Goal: Task Accomplishment & Management: Use online tool/utility

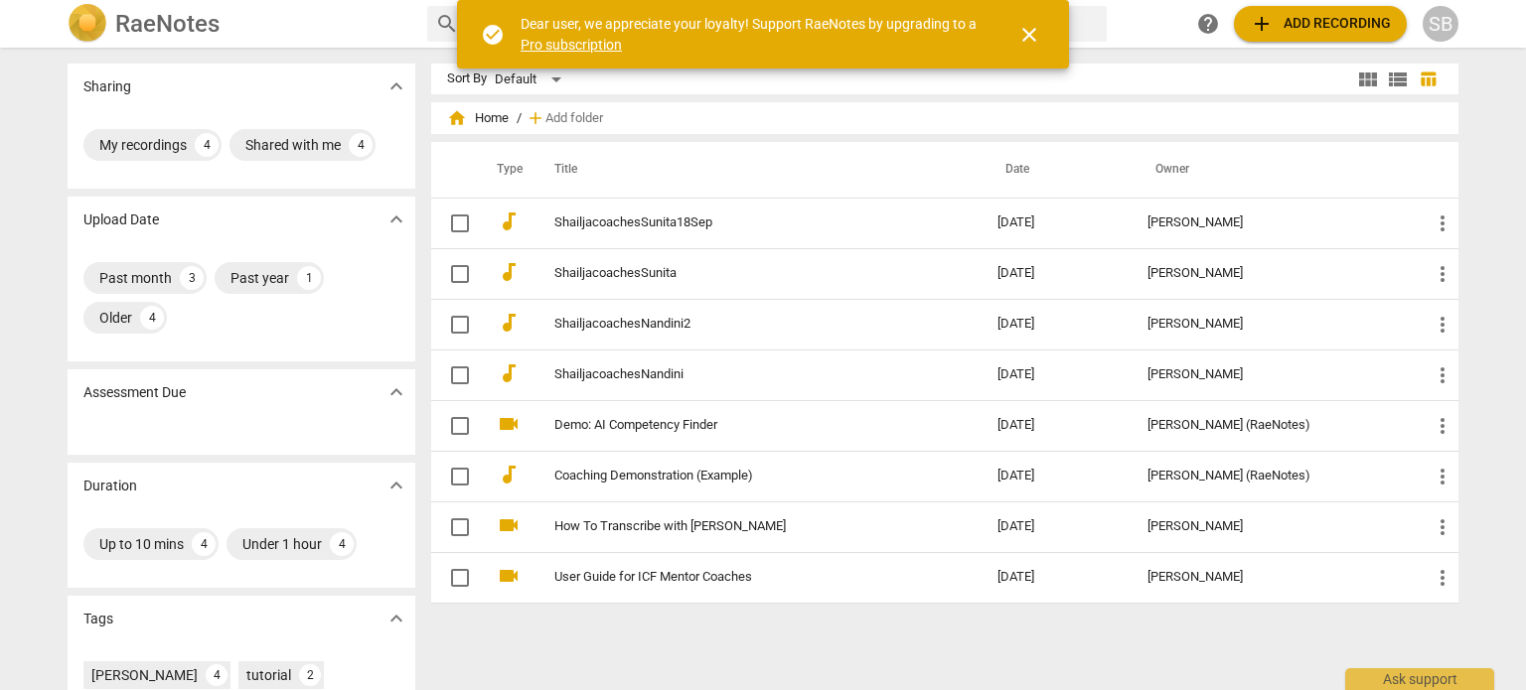
click at [580, 46] on link "Pro subscription" at bounding box center [570, 45] width 101 height 16
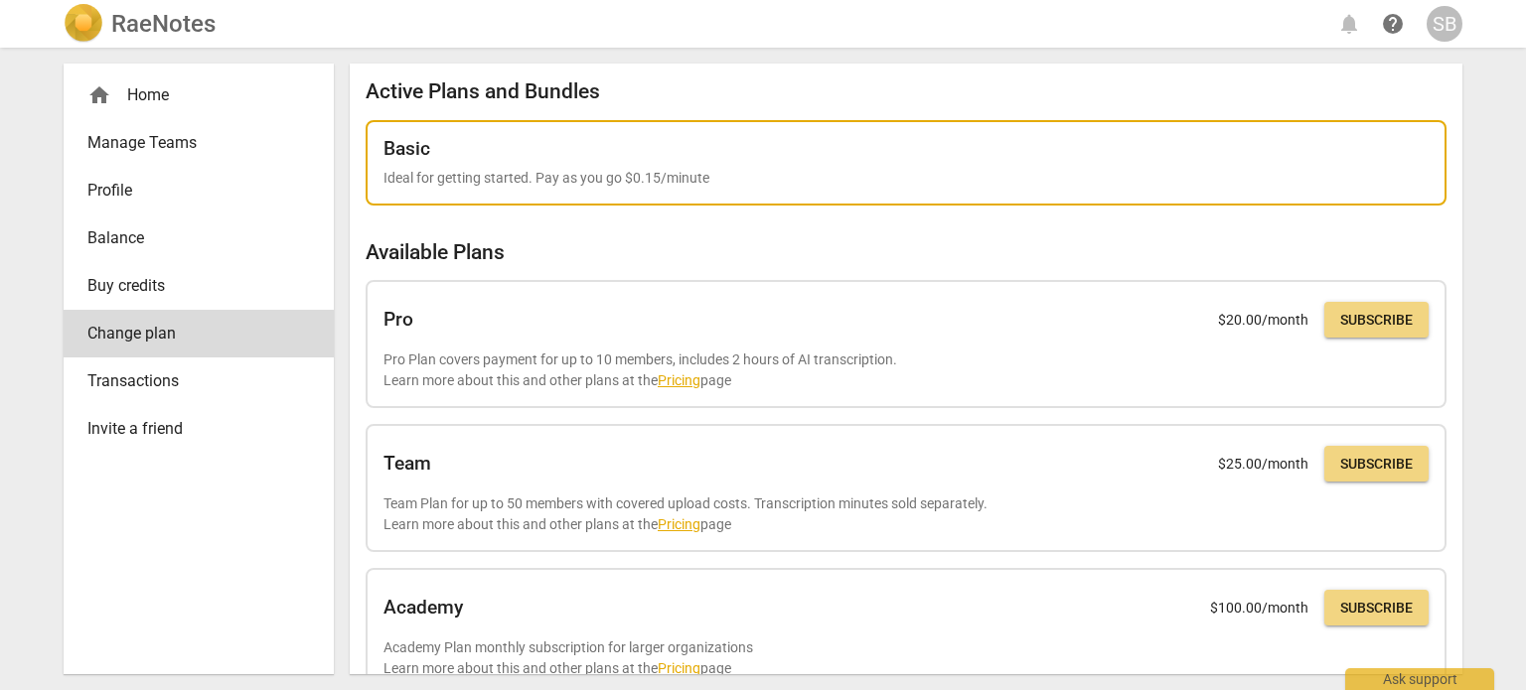
click at [554, 182] on p "Ideal for getting started. Pay as you go $0.15/minute" at bounding box center [905, 178] width 1045 height 21
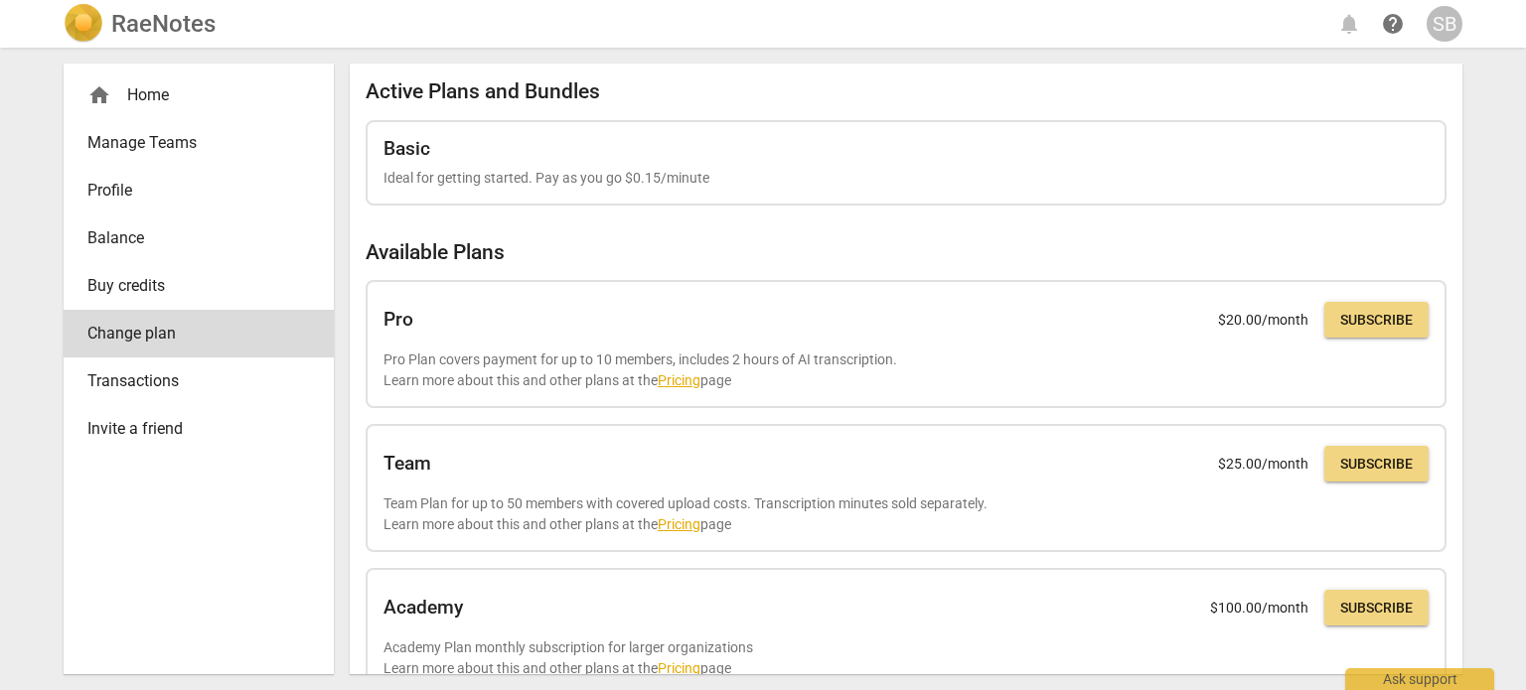
click at [132, 94] on div "home Home" at bounding box center [190, 95] width 207 height 24
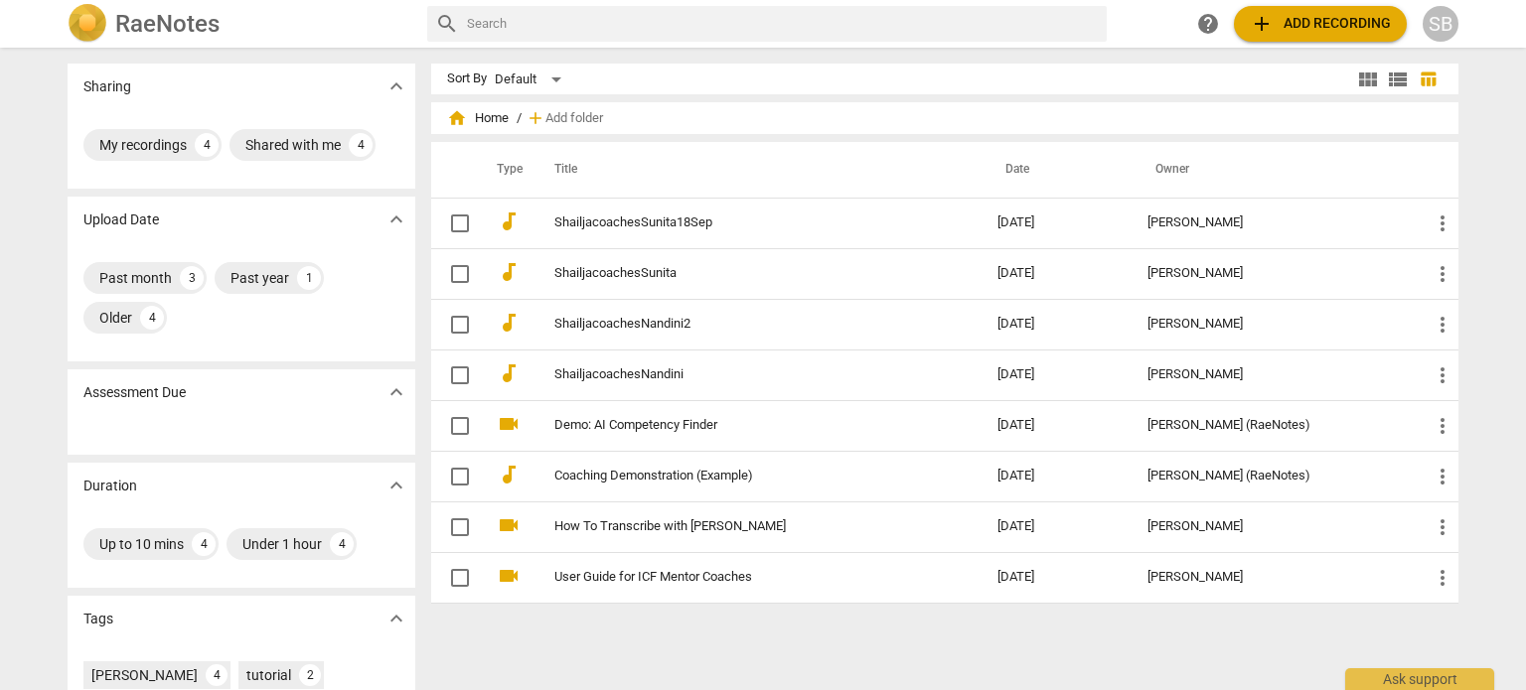
click at [1279, 19] on span "add Add recording" at bounding box center [1319, 24] width 141 height 24
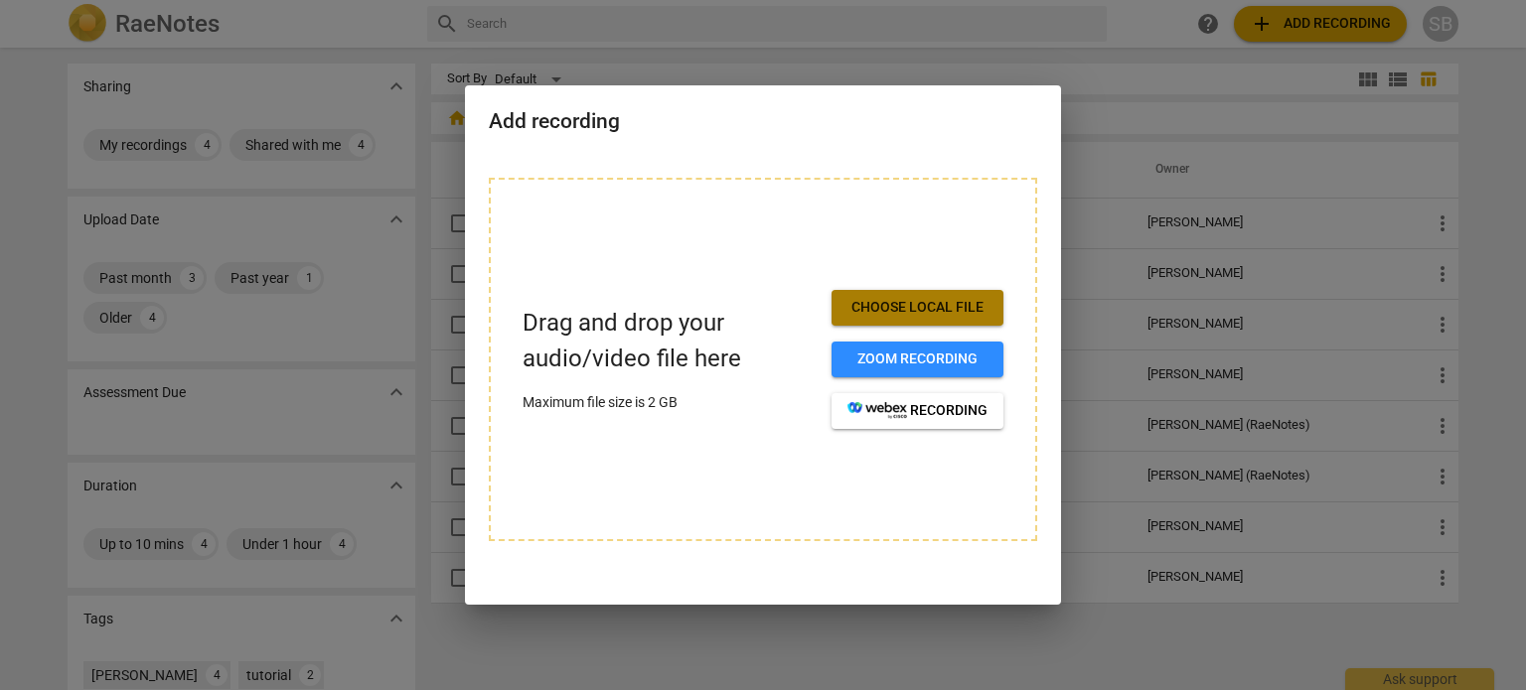
click at [902, 301] on span "Choose local file" at bounding box center [917, 308] width 140 height 20
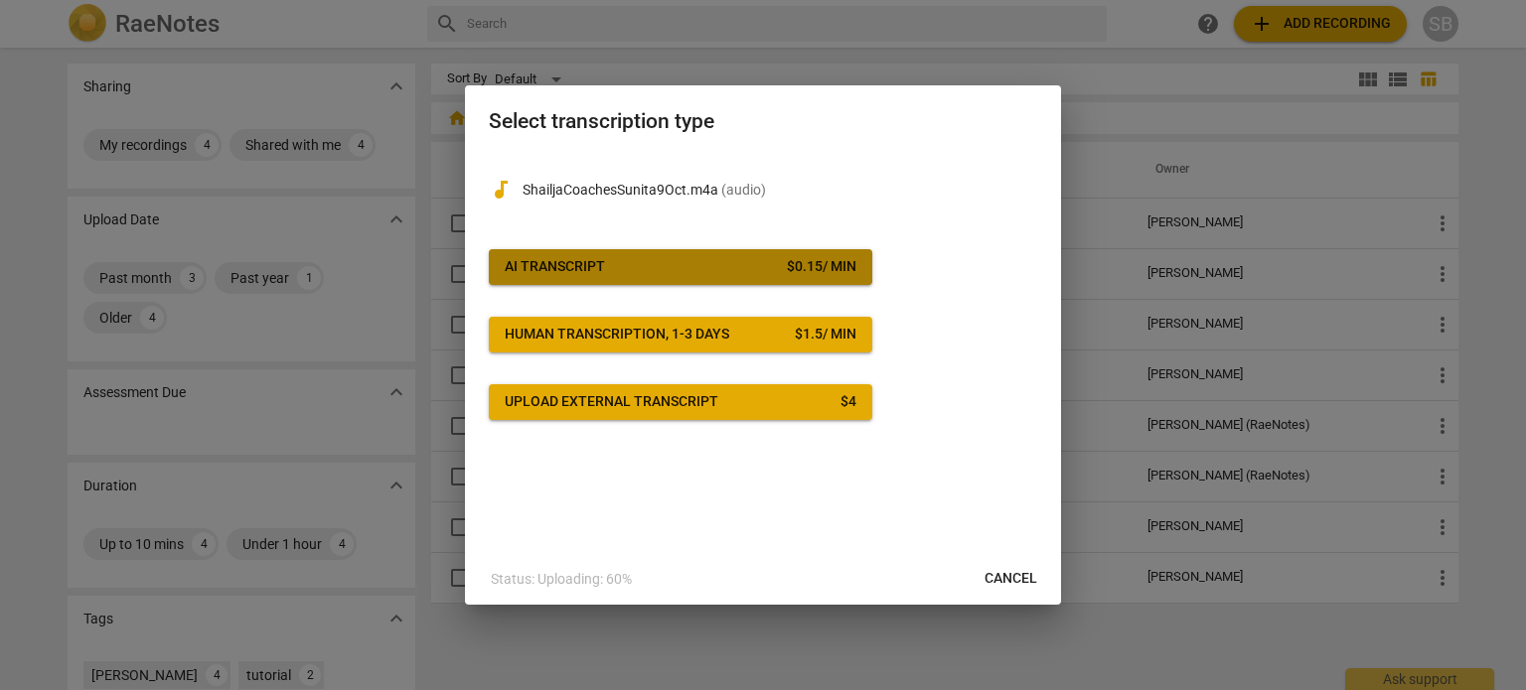
click at [628, 267] on span "AI Transcript $ 0.15 / min" at bounding box center [681, 267] width 352 height 20
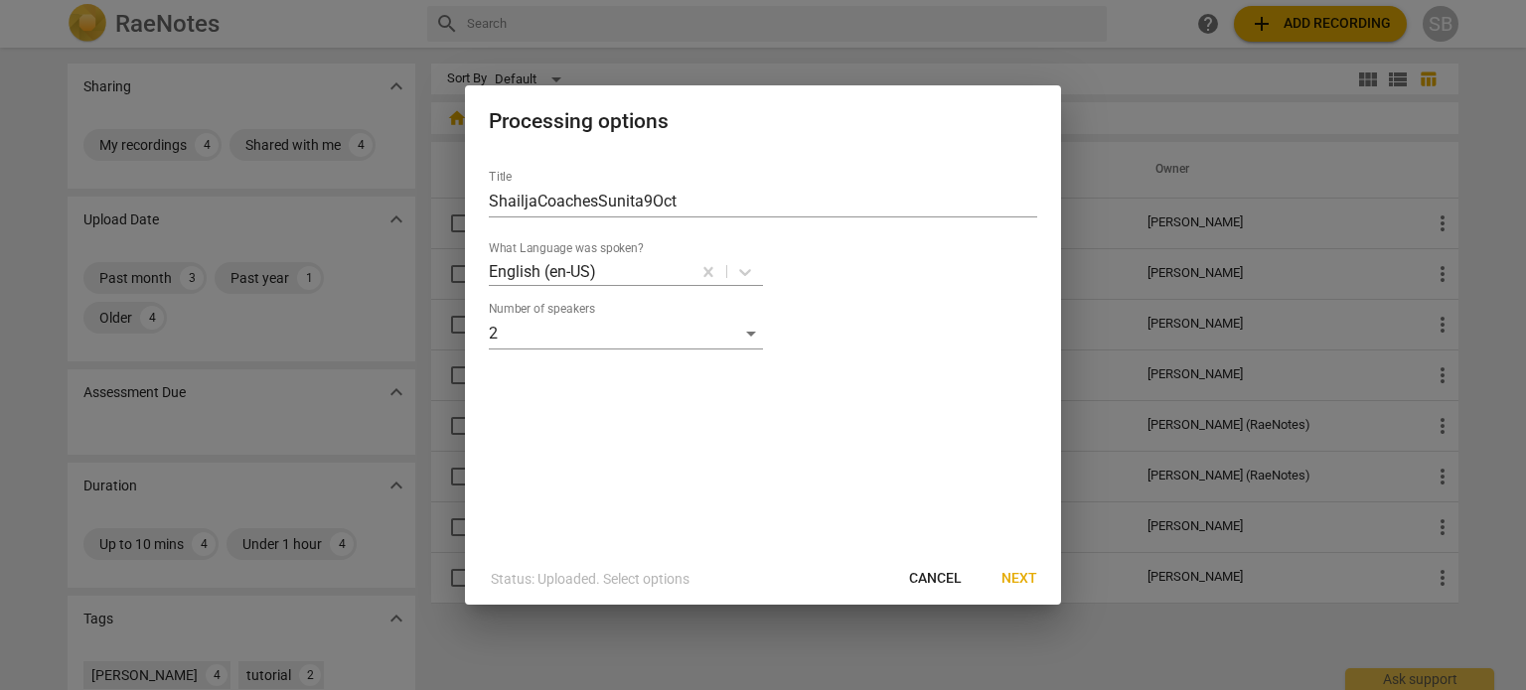
click at [1021, 580] on span "Next" at bounding box center [1019, 579] width 36 height 20
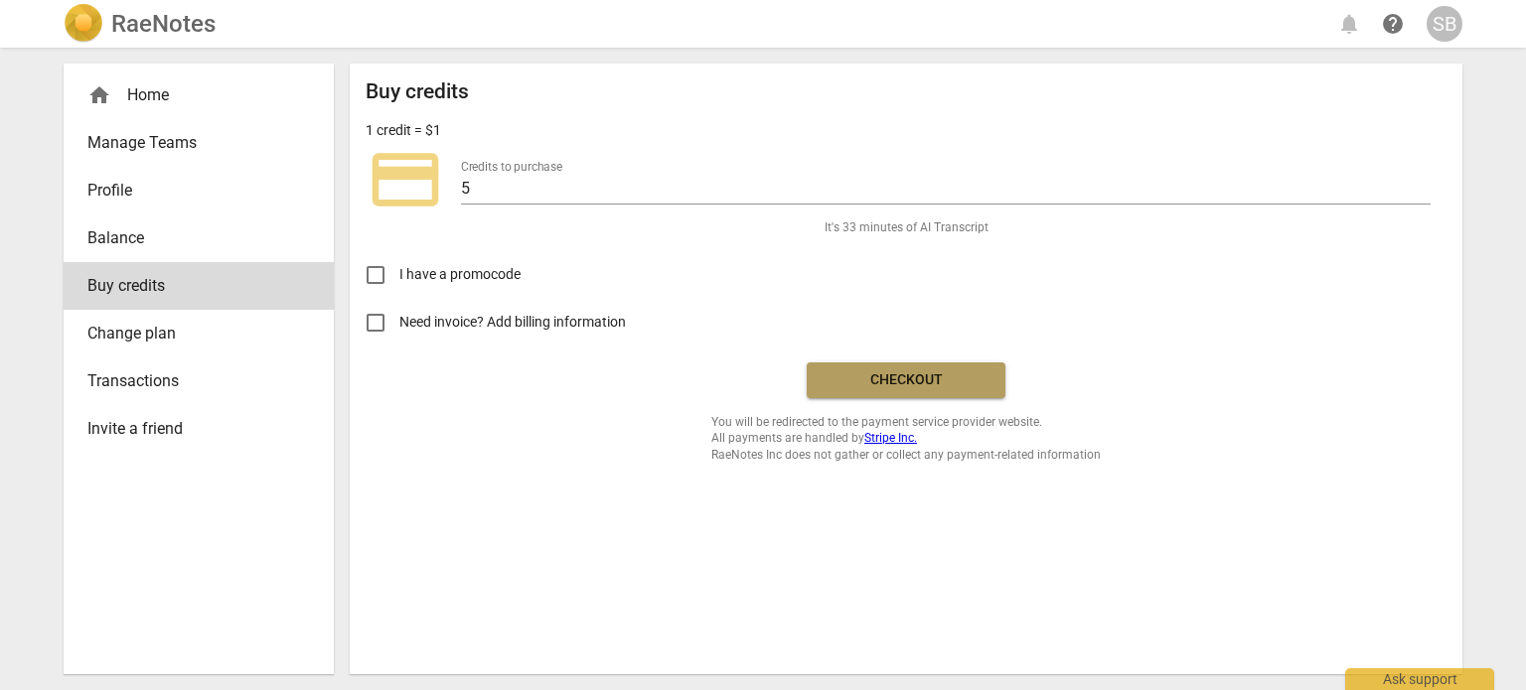
click at [898, 375] on span "Checkout" at bounding box center [905, 380] width 167 height 20
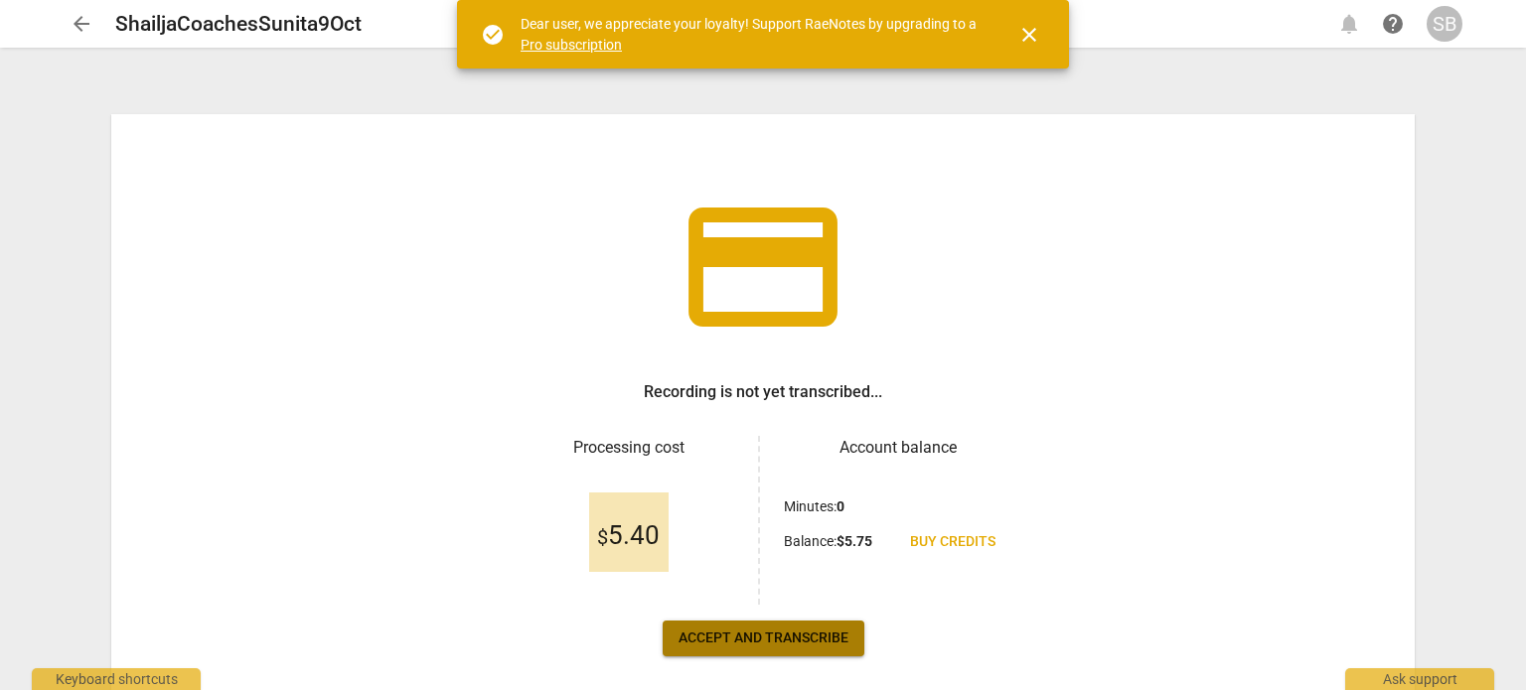
click at [762, 642] on span "Accept and transcribe" at bounding box center [763, 639] width 170 height 20
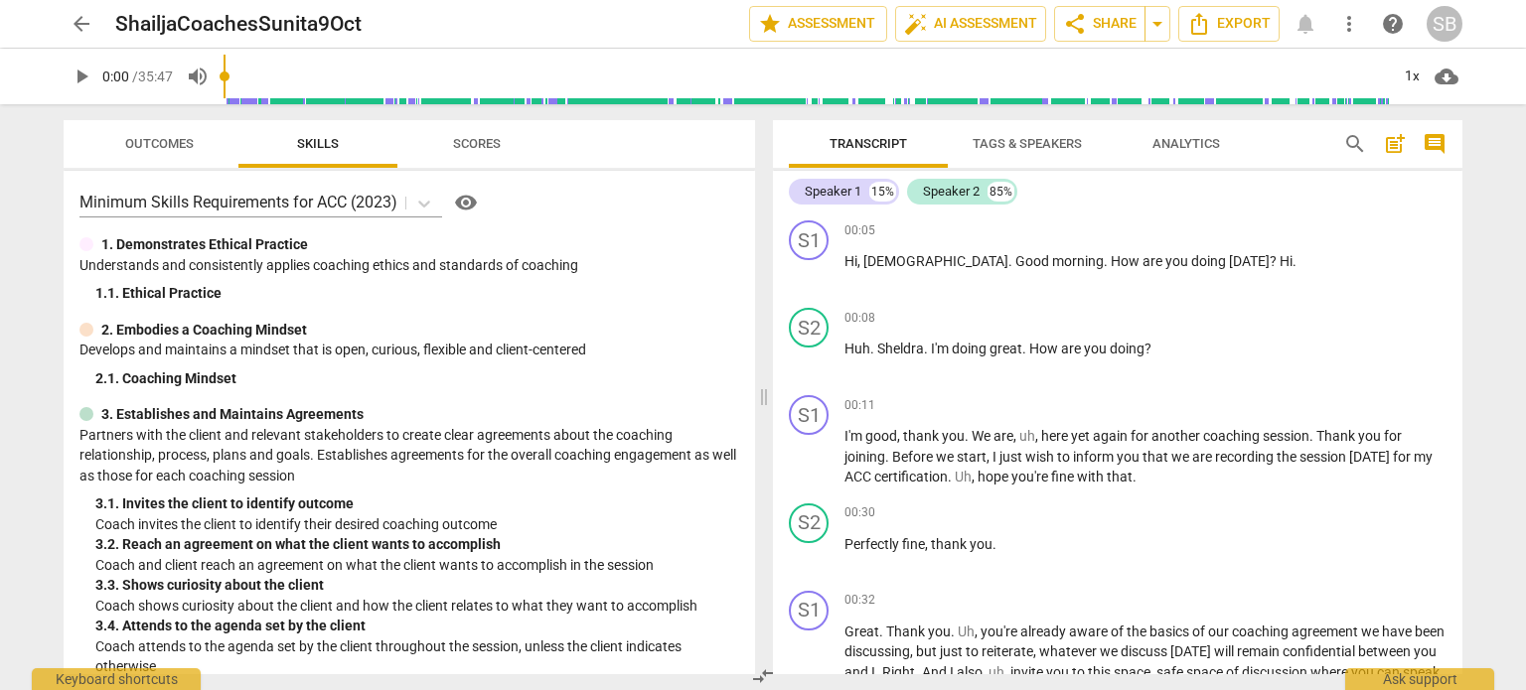
click at [1002, 144] on span "Tags & Speakers" at bounding box center [1026, 143] width 109 height 15
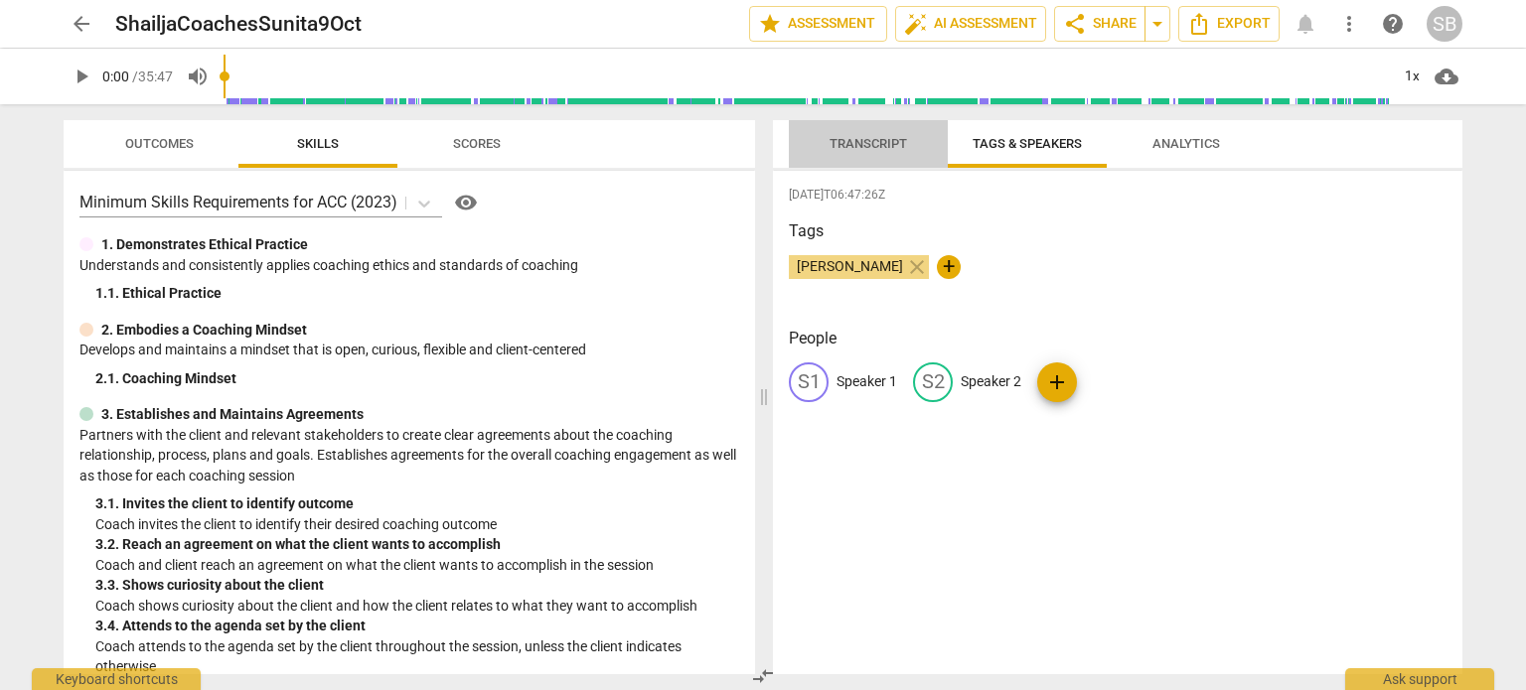
click at [885, 145] on span "Transcript" at bounding box center [867, 143] width 77 height 15
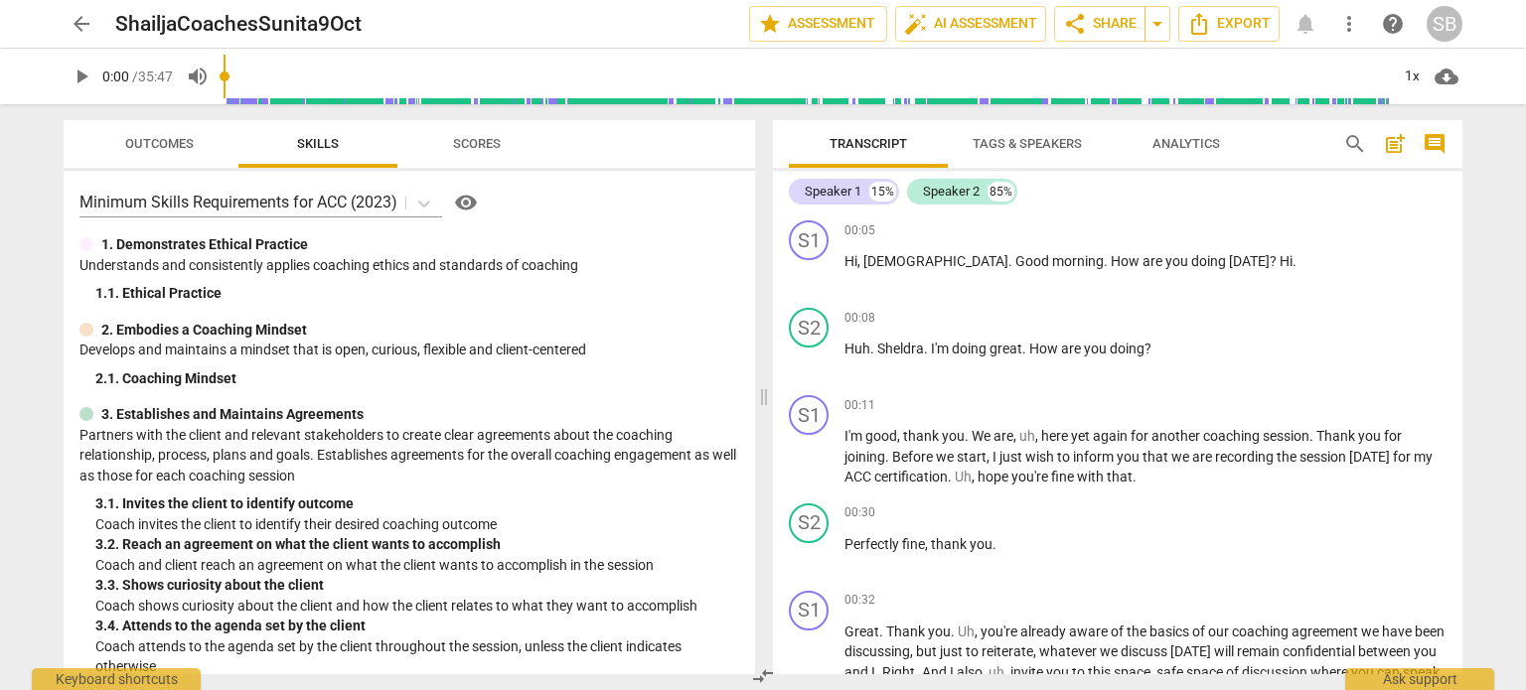
click at [1041, 140] on span "Tags & Speakers" at bounding box center [1026, 143] width 109 height 15
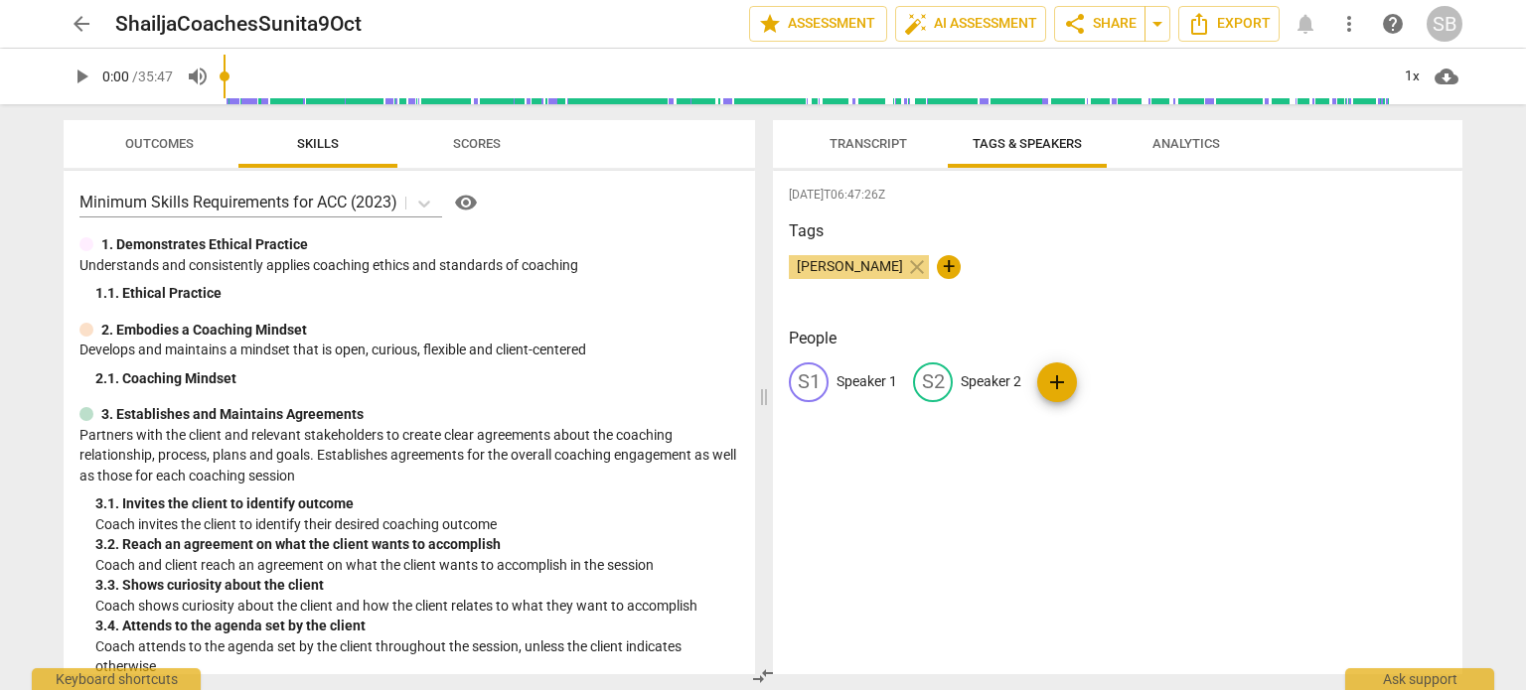
click at [986, 379] on p "Speaker 2" at bounding box center [990, 381] width 61 height 21
type input "Sunita"
click at [852, 384] on p "Speaker 1" at bounding box center [866, 381] width 61 height 21
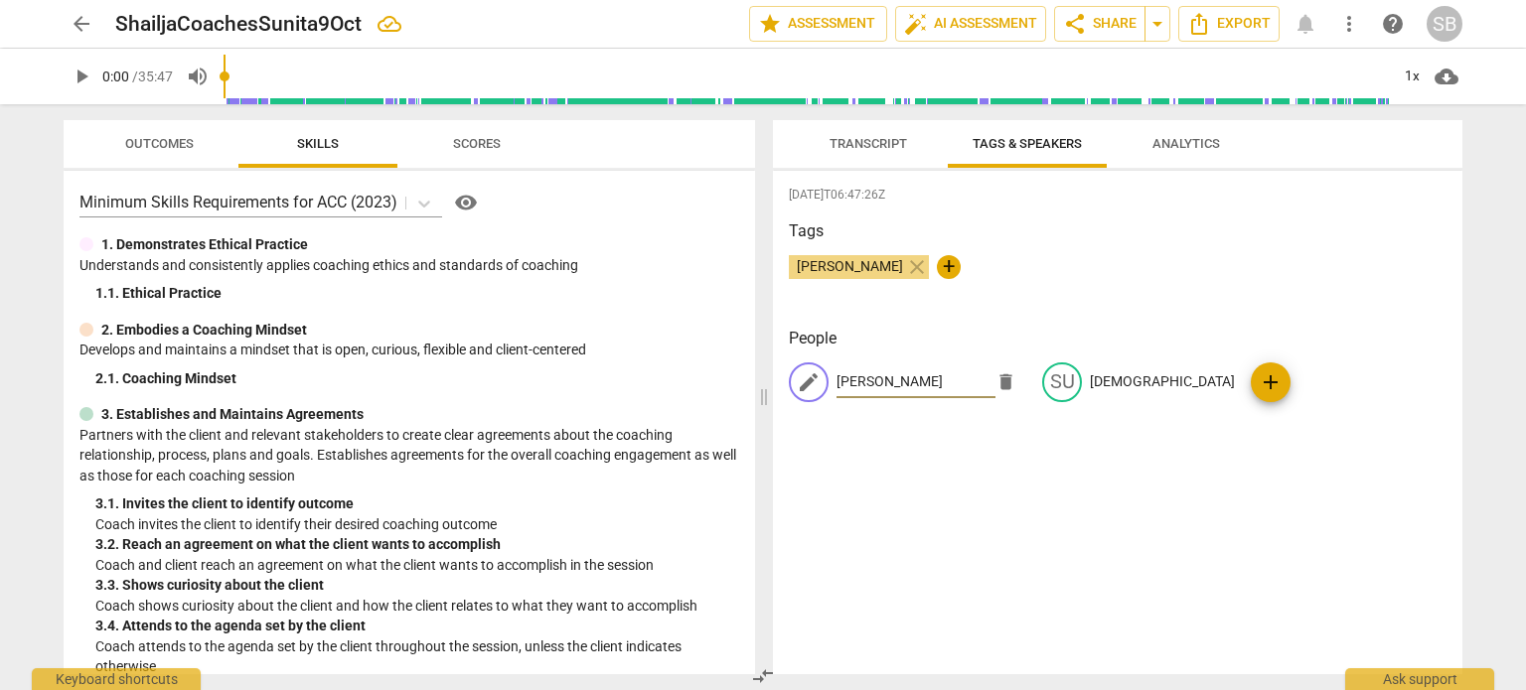
type input "Shailja"
click at [1129, 442] on div "2025-10-09T06:47:26Z Tags Shailja Bajpai close + People edit Shailja delete SU …" at bounding box center [1117, 423] width 689 height 504
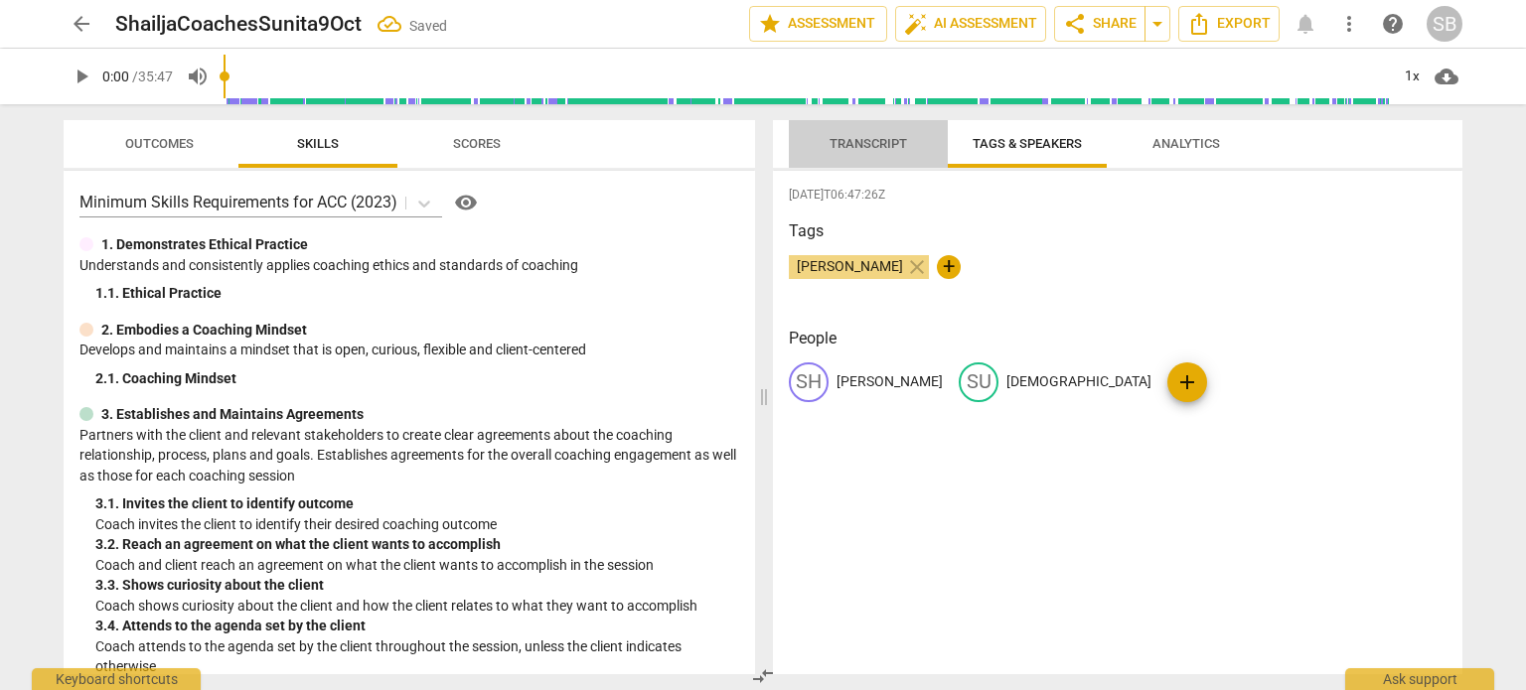
click at [873, 147] on span "Transcript" at bounding box center [867, 143] width 77 height 15
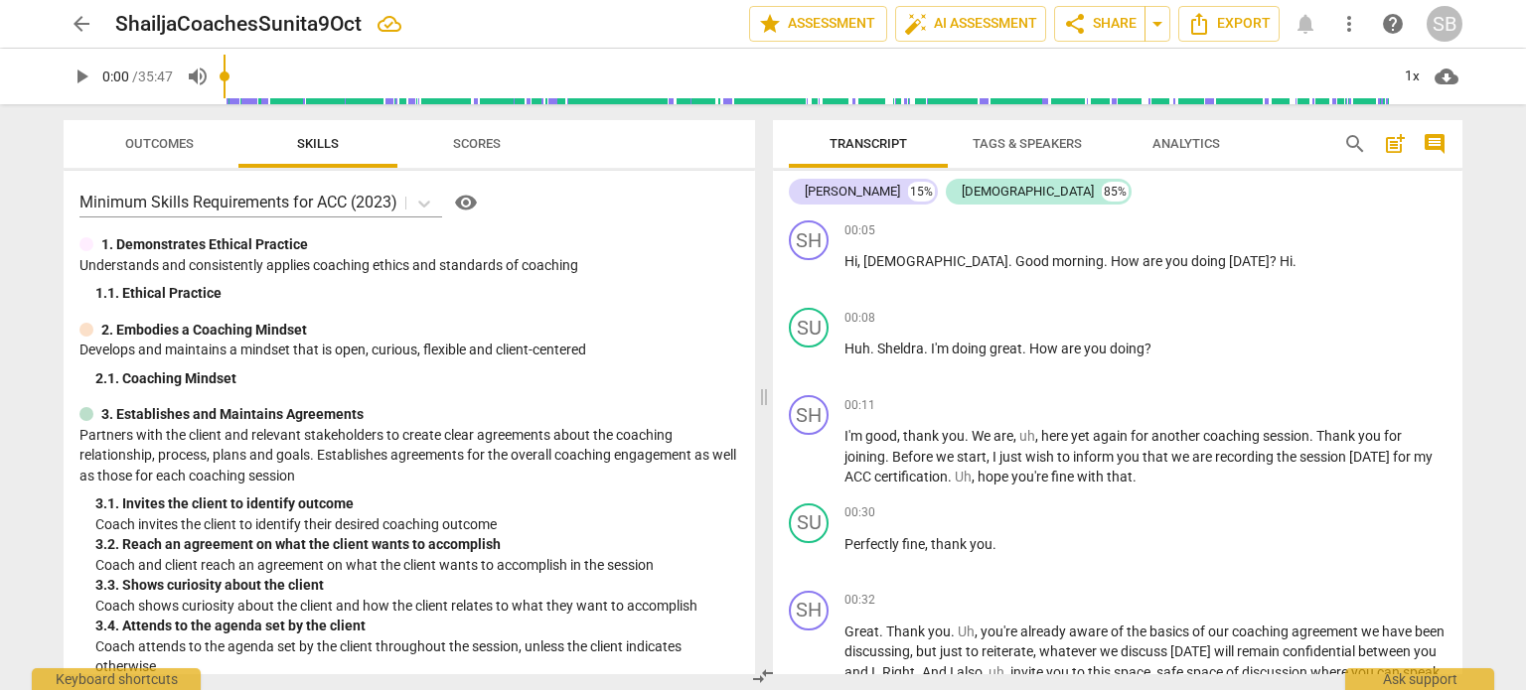
click at [1161, 142] on span "Analytics" at bounding box center [1186, 143] width 68 height 15
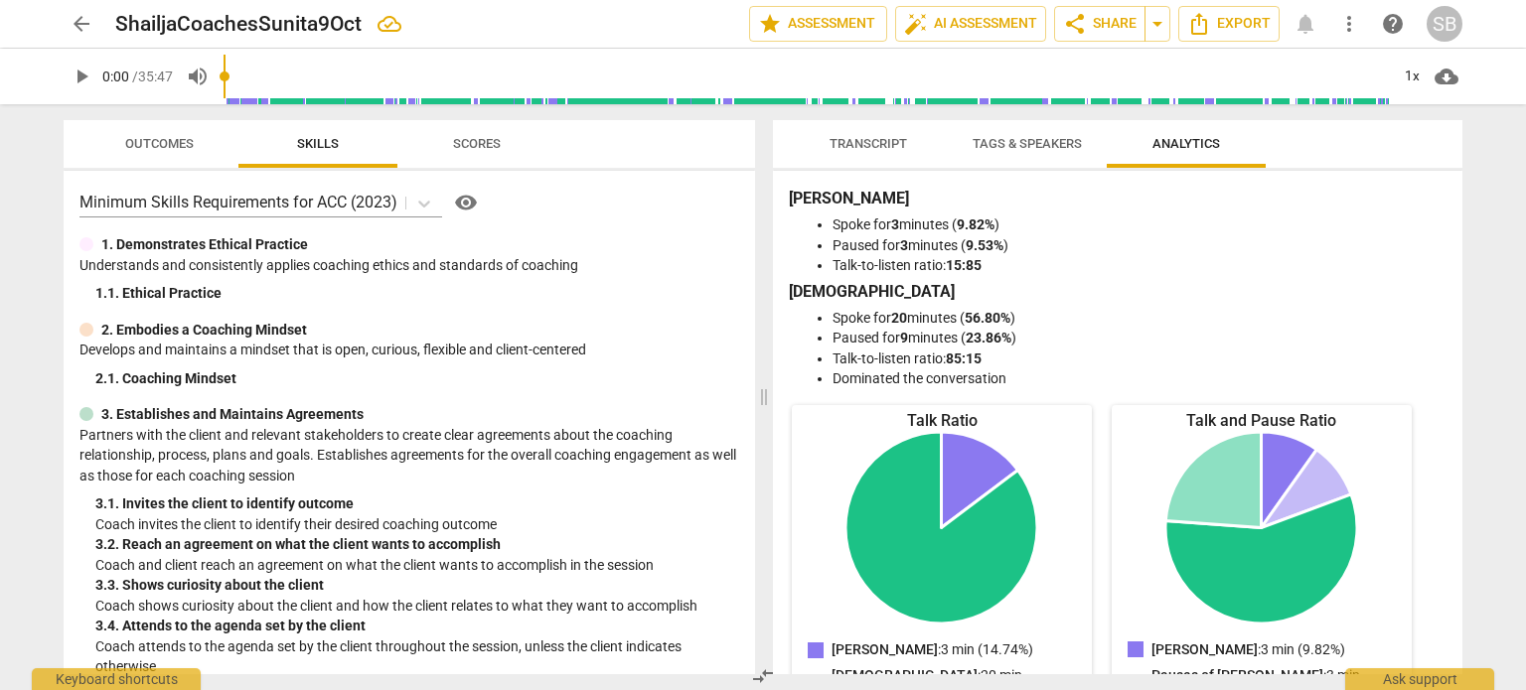
click at [1012, 144] on span "Tags & Speakers" at bounding box center [1026, 143] width 109 height 15
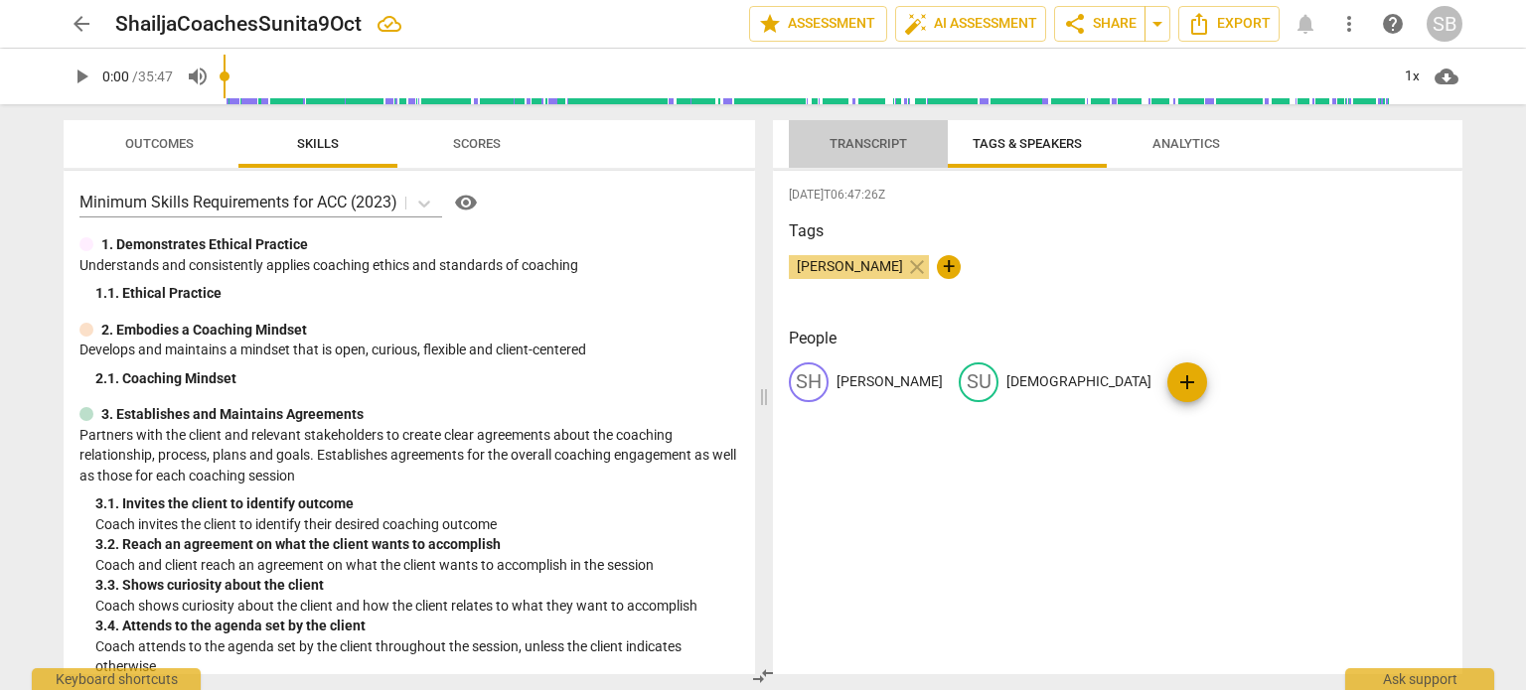
click at [833, 142] on span "Transcript" at bounding box center [867, 143] width 77 height 15
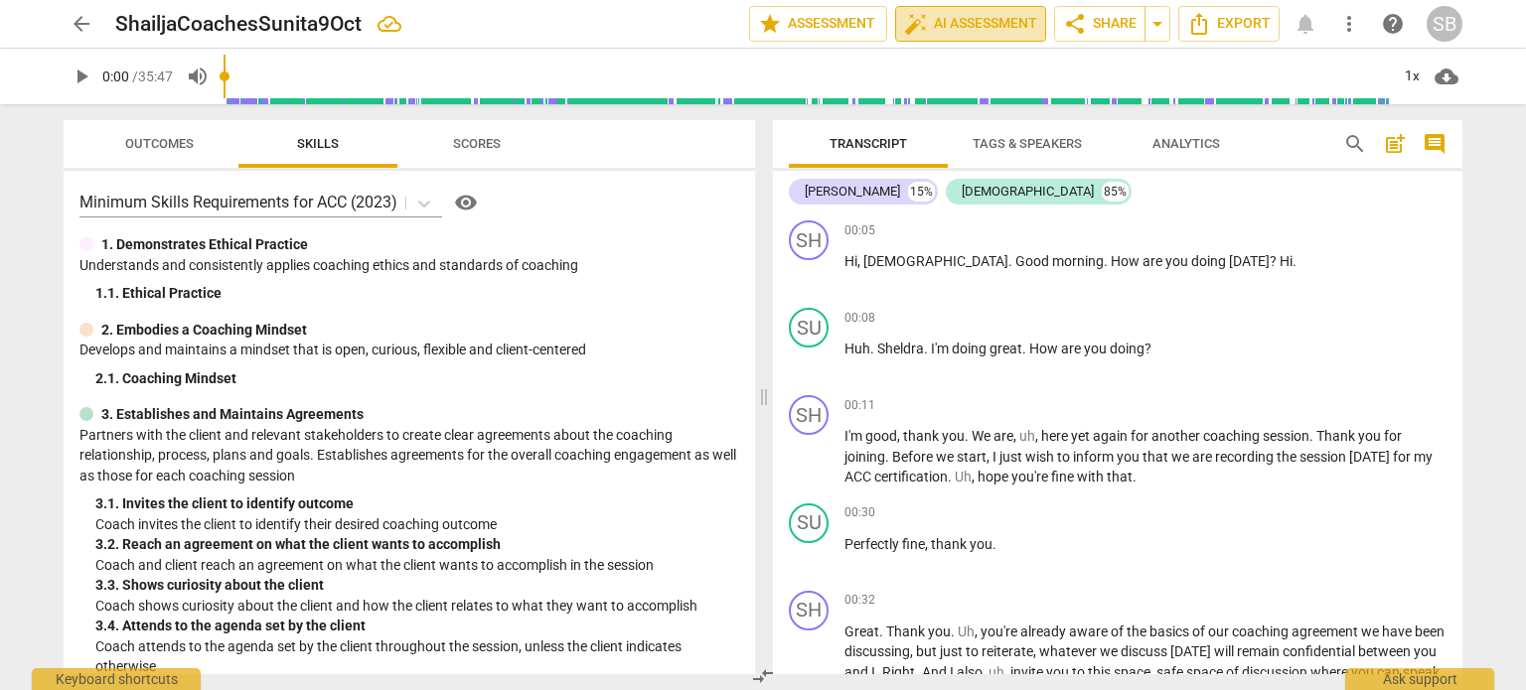
click at [983, 31] on span "auto_fix_high AI Assessment" at bounding box center [970, 24] width 133 height 24
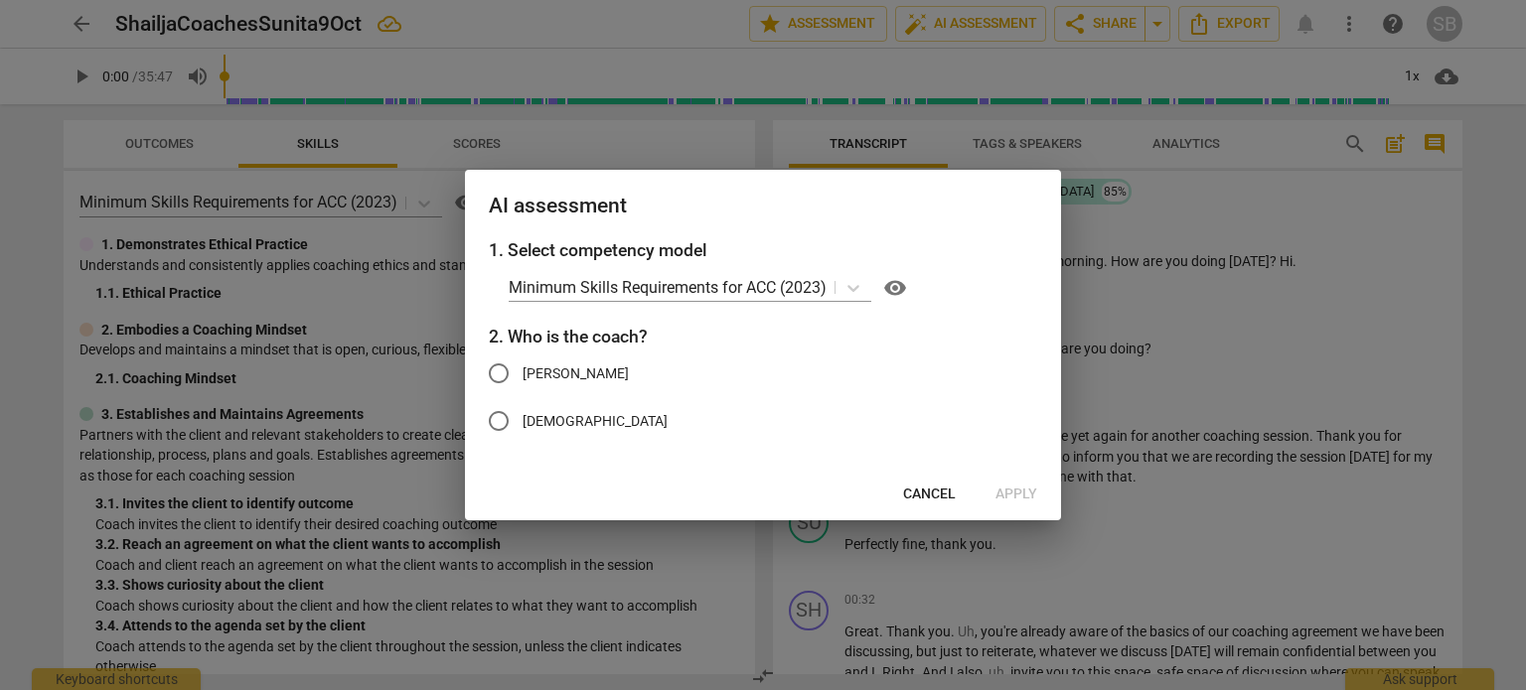
click at [500, 372] on input "Shailja" at bounding box center [499, 374] width 48 height 48
radio input "true"
click at [1008, 491] on span "Apply" at bounding box center [1016, 495] width 42 height 20
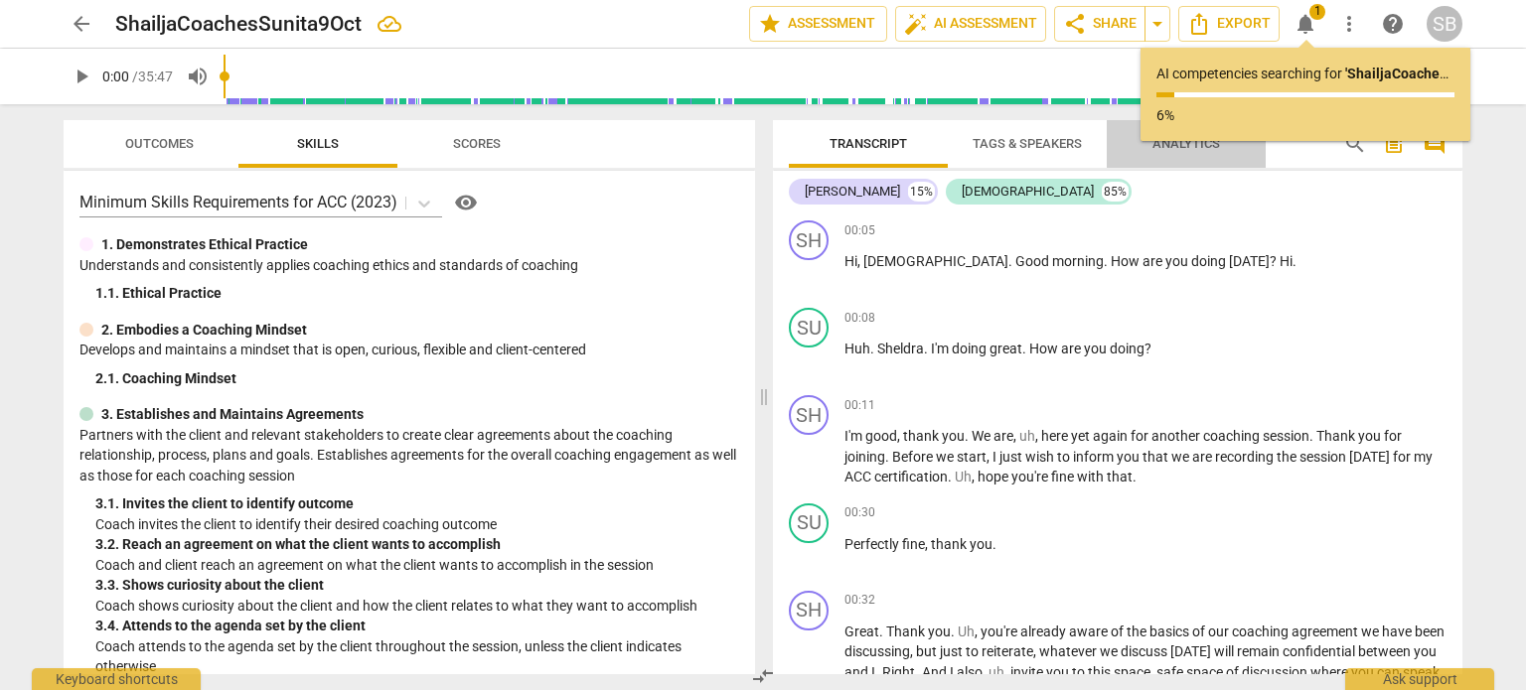
click at [1172, 150] on span "Analytics" at bounding box center [1186, 143] width 68 height 15
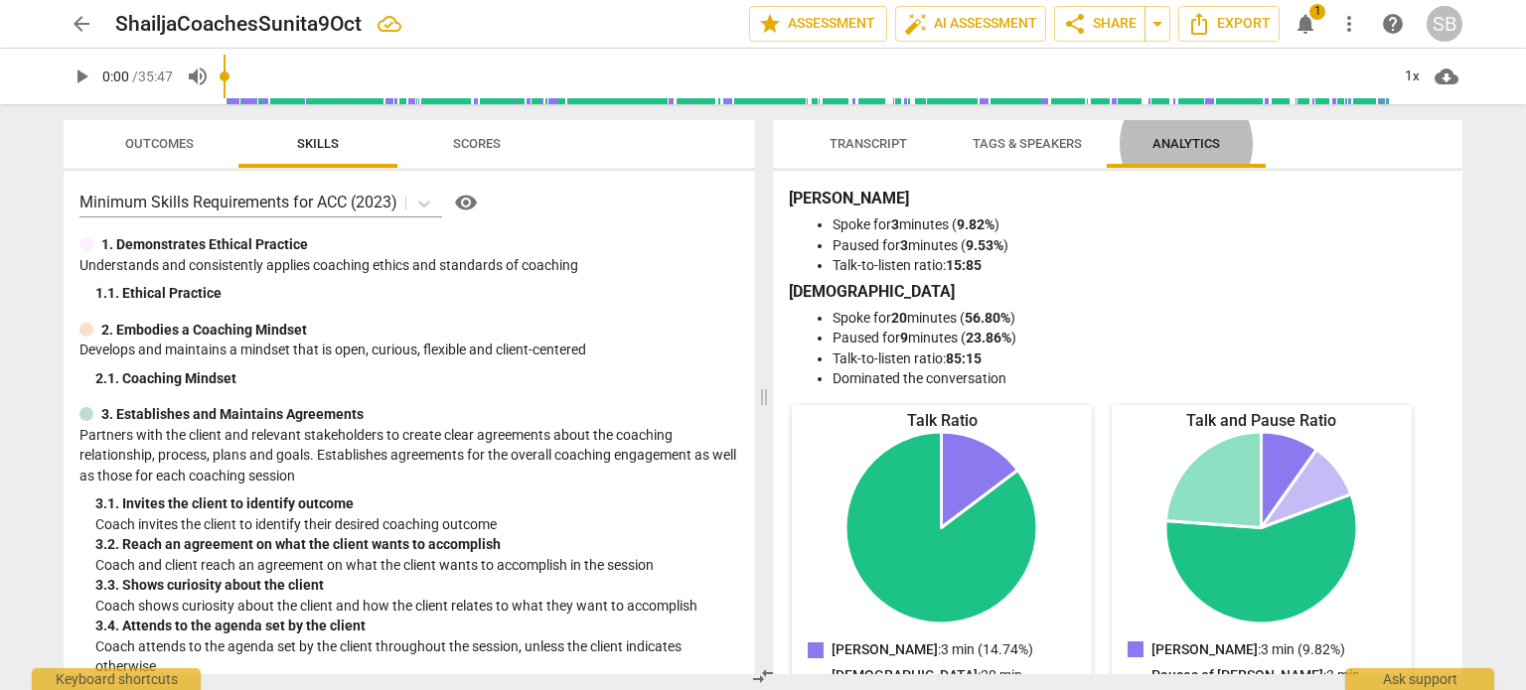
click at [1296, 24] on span "notifications" at bounding box center [1305, 24] width 24 height 24
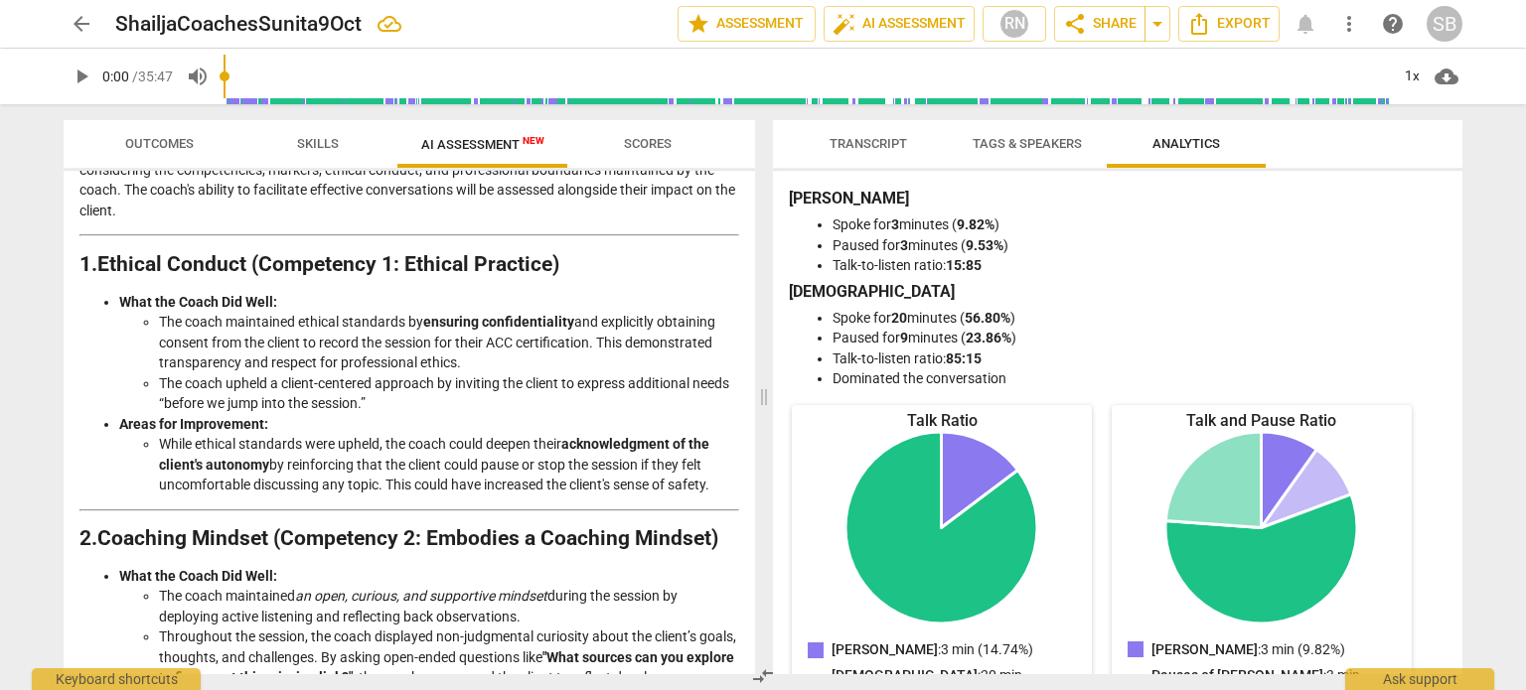
scroll to position [183, 0]
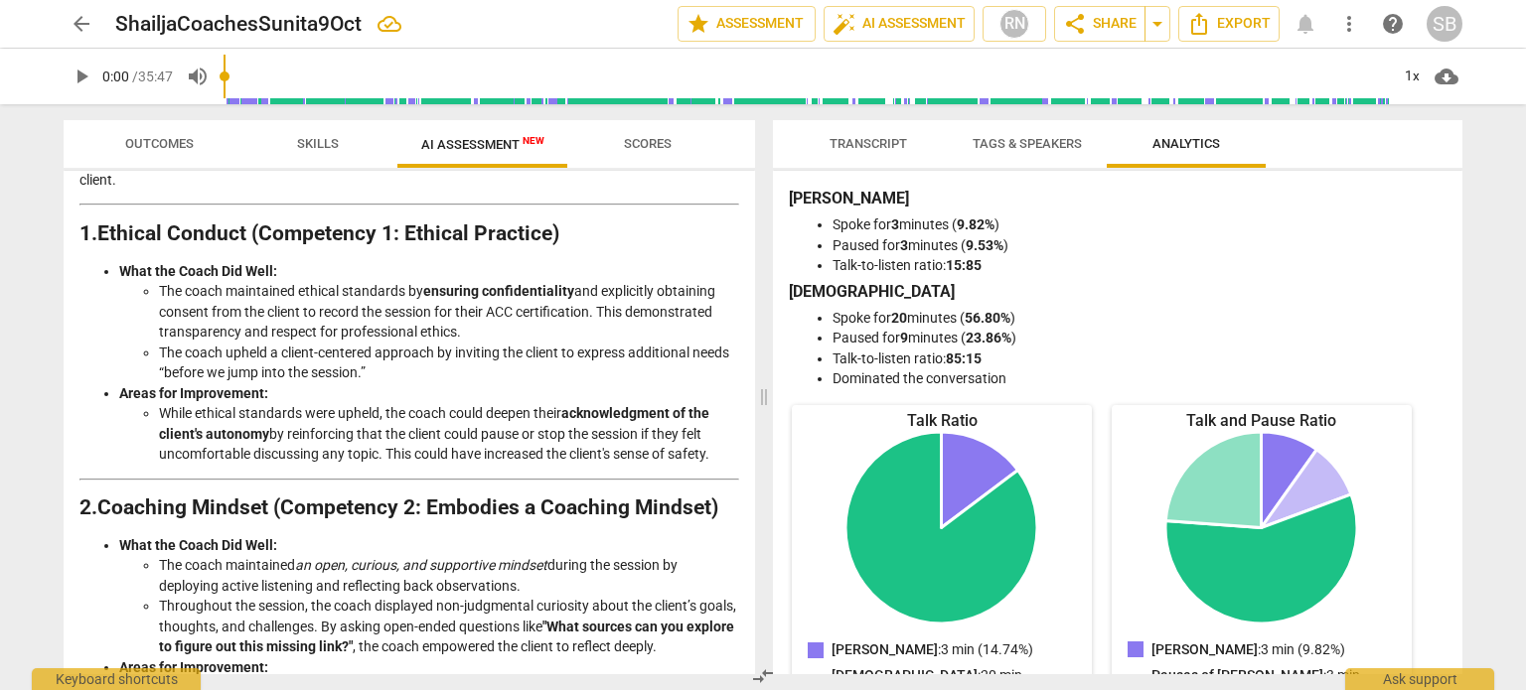
drag, startPoint x: 740, startPoint y: 240, endPoint x: 741, endPoint y: 263, distance: 22.9
click at [741, 263] on div "Disclaimer: AI can make mistakes. Consult a qualified mentor coach before actin…" at bounding box center [409, 423] width 691 height 504
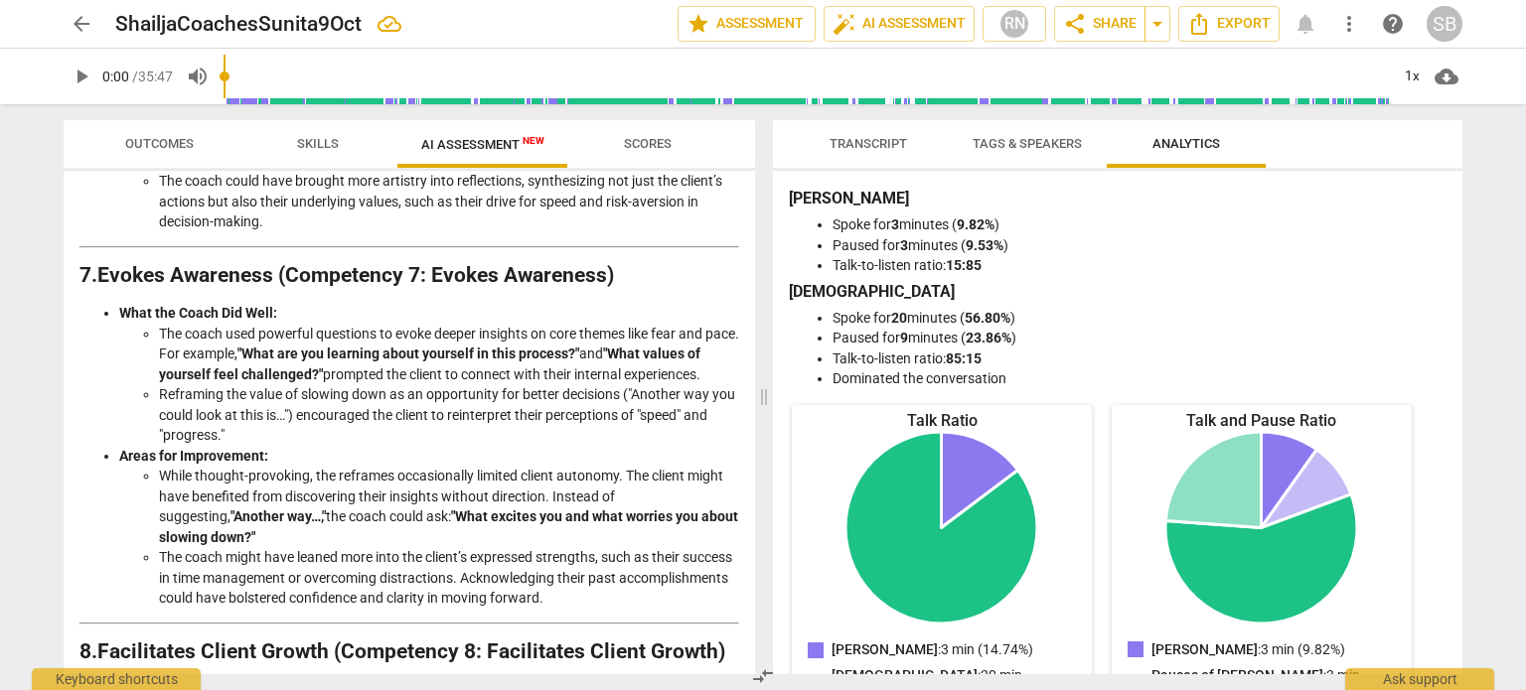
scroll to position [2233, 0]
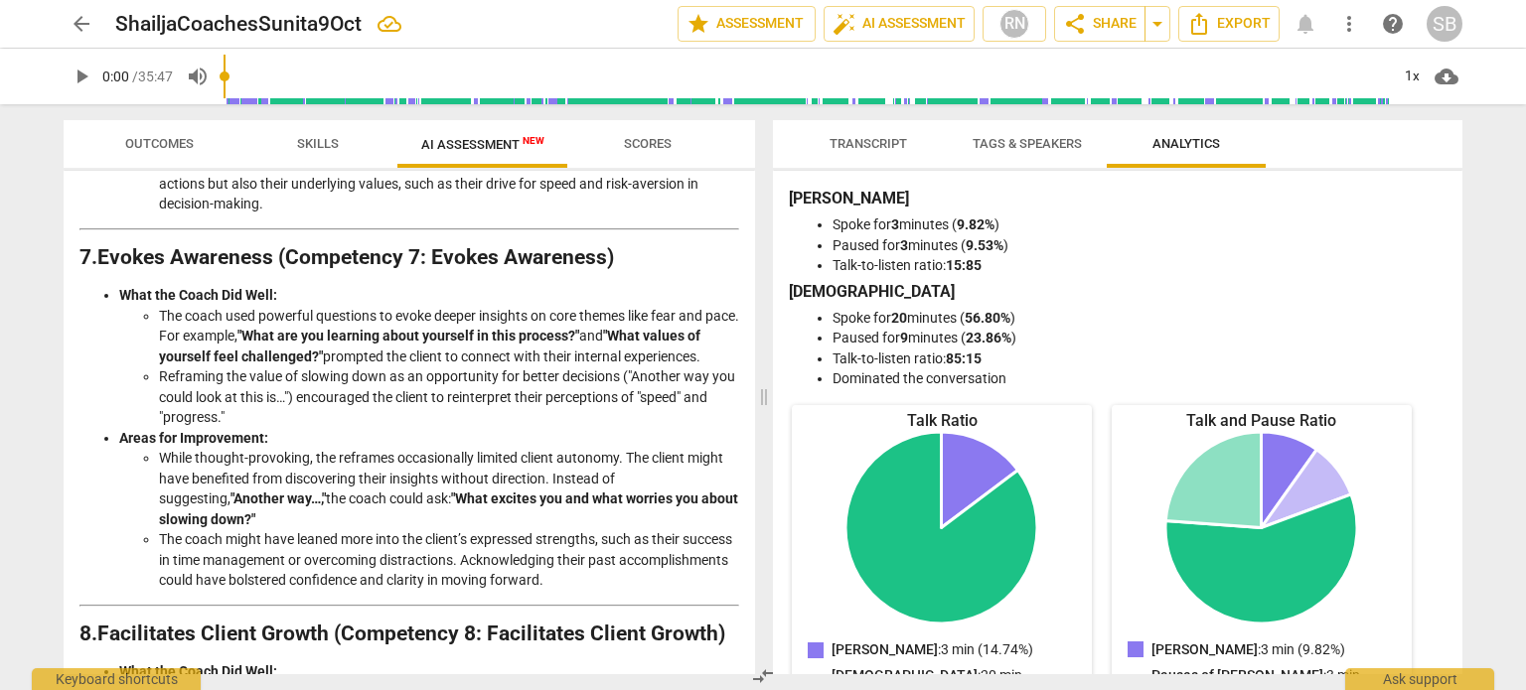
click at [747, 522] on div "Disclaimer: AI can make mistakes. Consult a qualified mentor coach before actin…" at bounding box center [409, 423] width 691 height 504
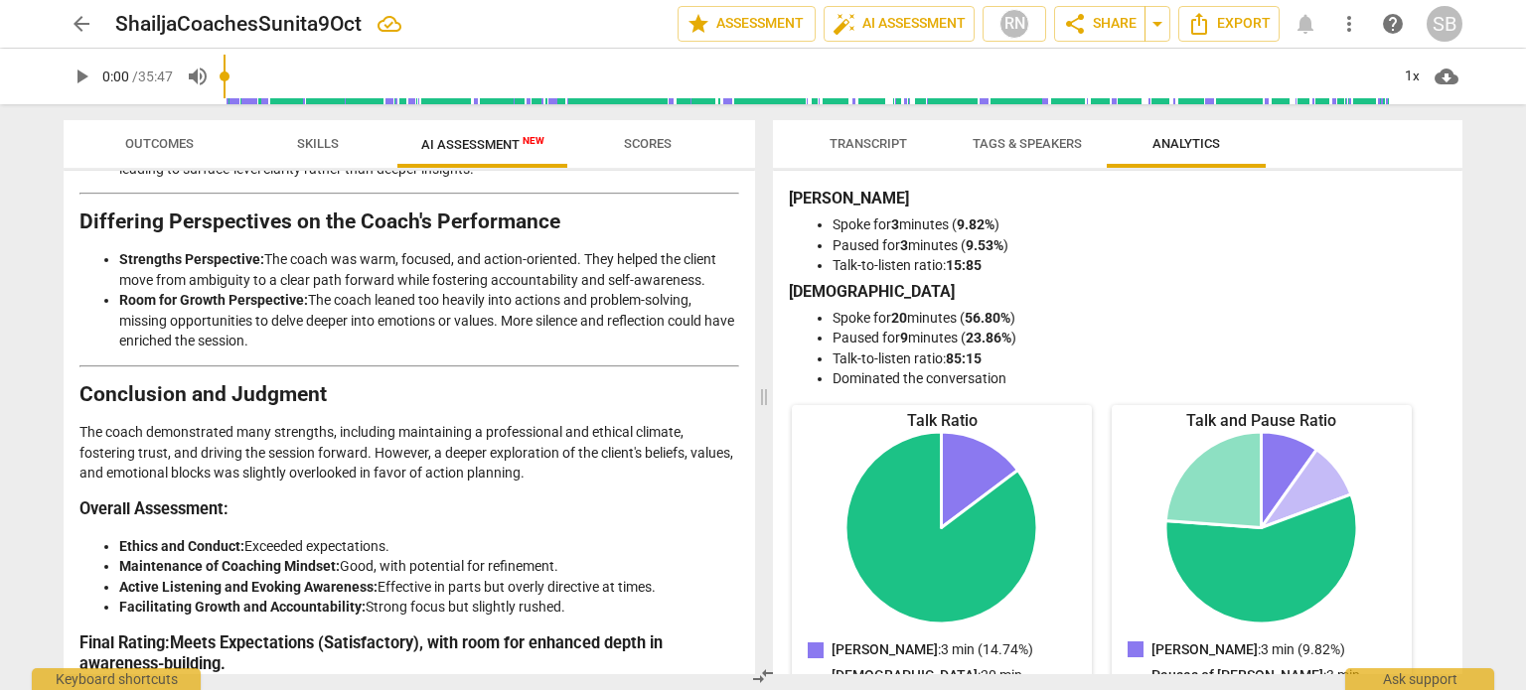
scroll to position [3356, 0]
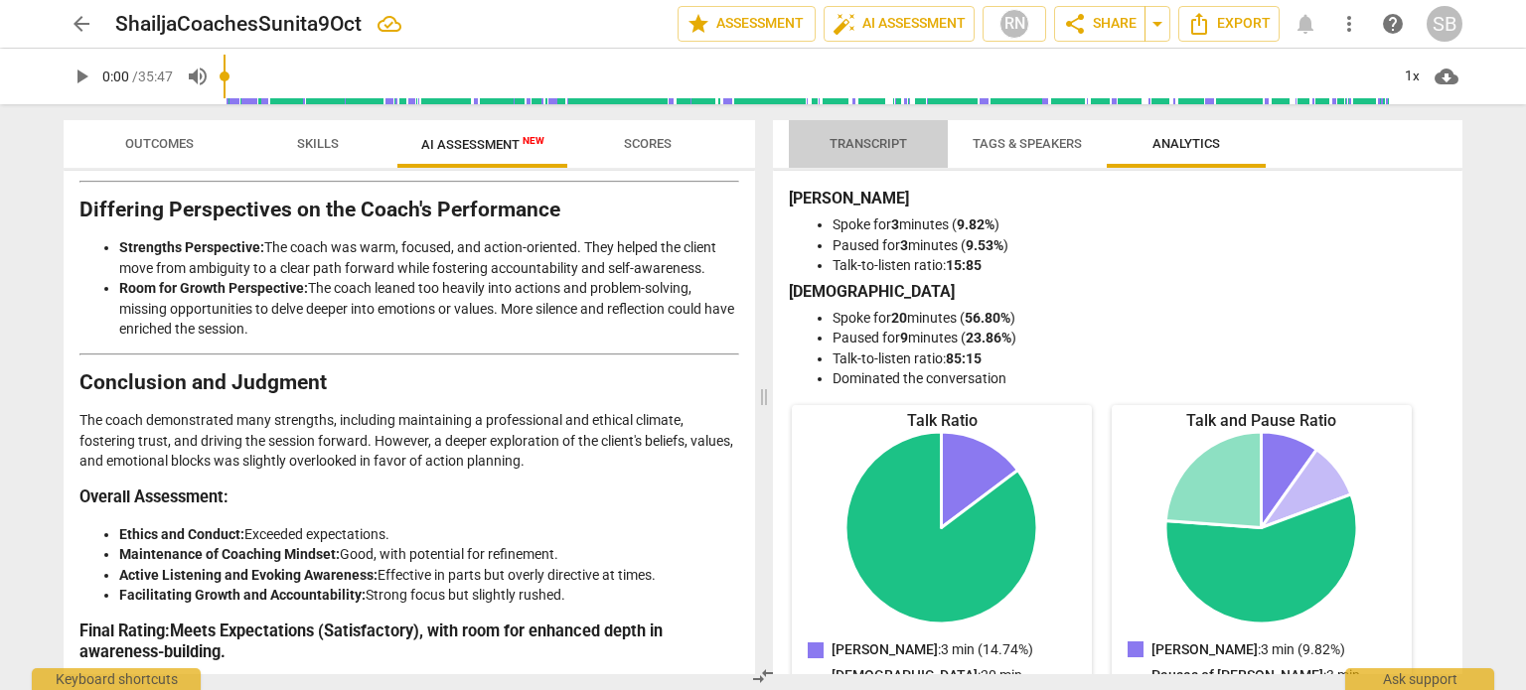
click at [883, 146] on span "Transcript" at bounding box center [867, 143] width 77 height 15
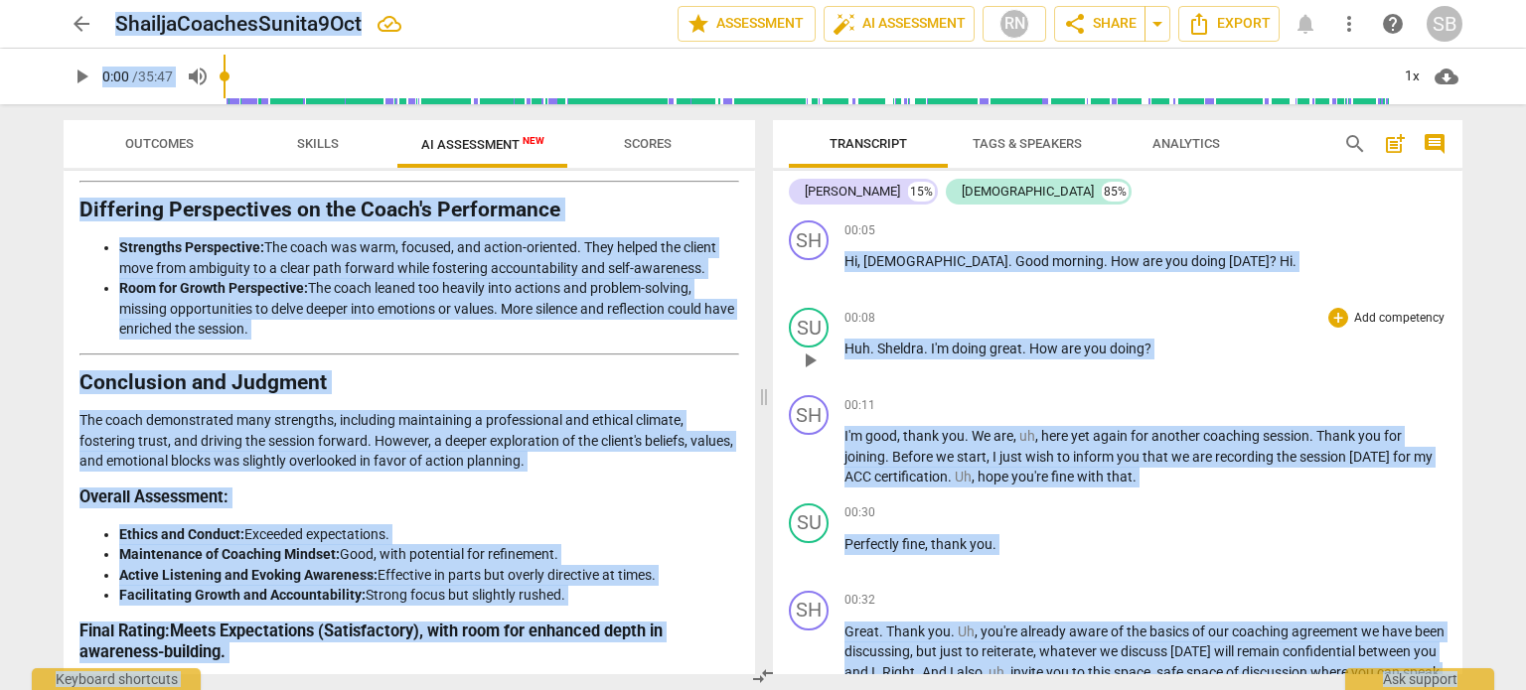
click at [889, 310] on div "00:08 + Add competency keyboard_arrow_right" at bounding box center [1145, 318] width 602 height 20
click at [1231, 256] on p "Hi , Sunita . Good morning . How are you doing today ? Hi ." at bounding box center [1145, 261] width 602 height 21
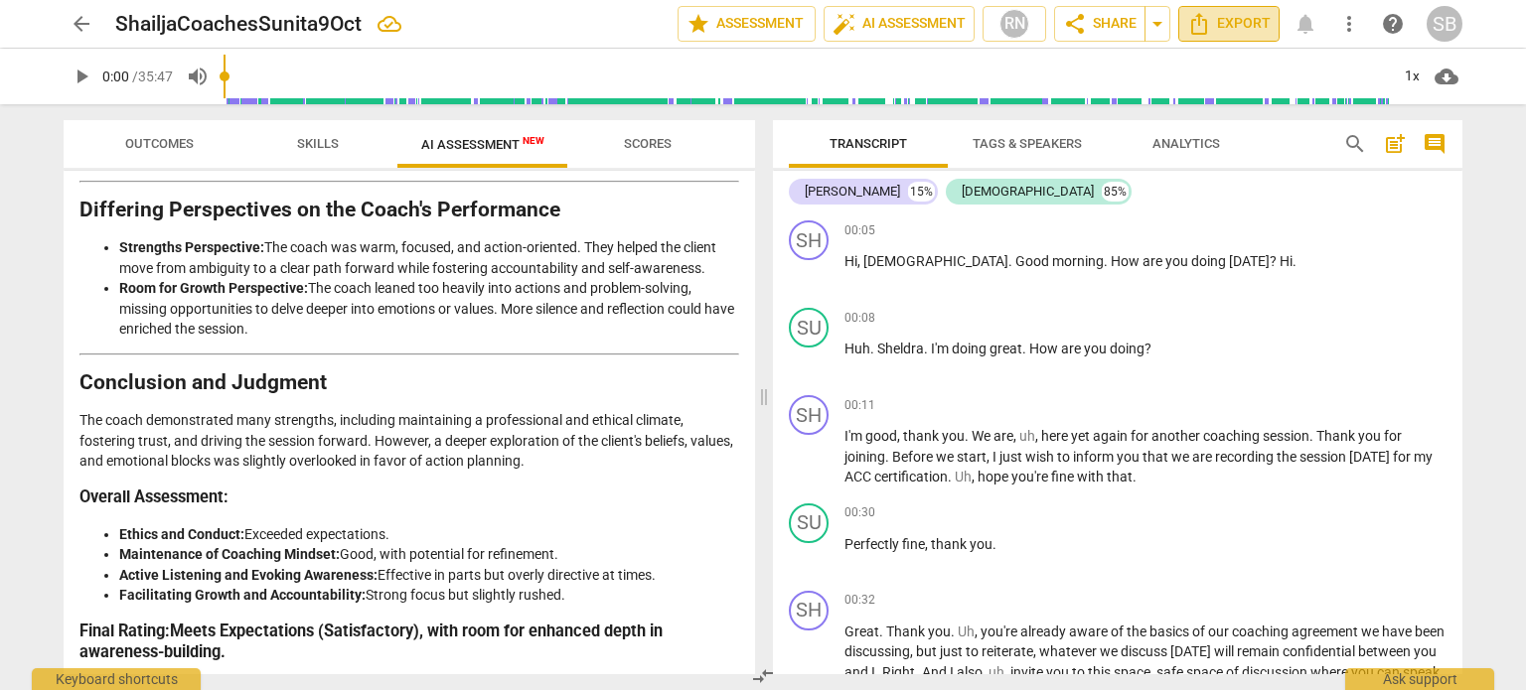
click at [1226, 29] on span "Export" at bounding box center [1228, 24] width 83 height 24
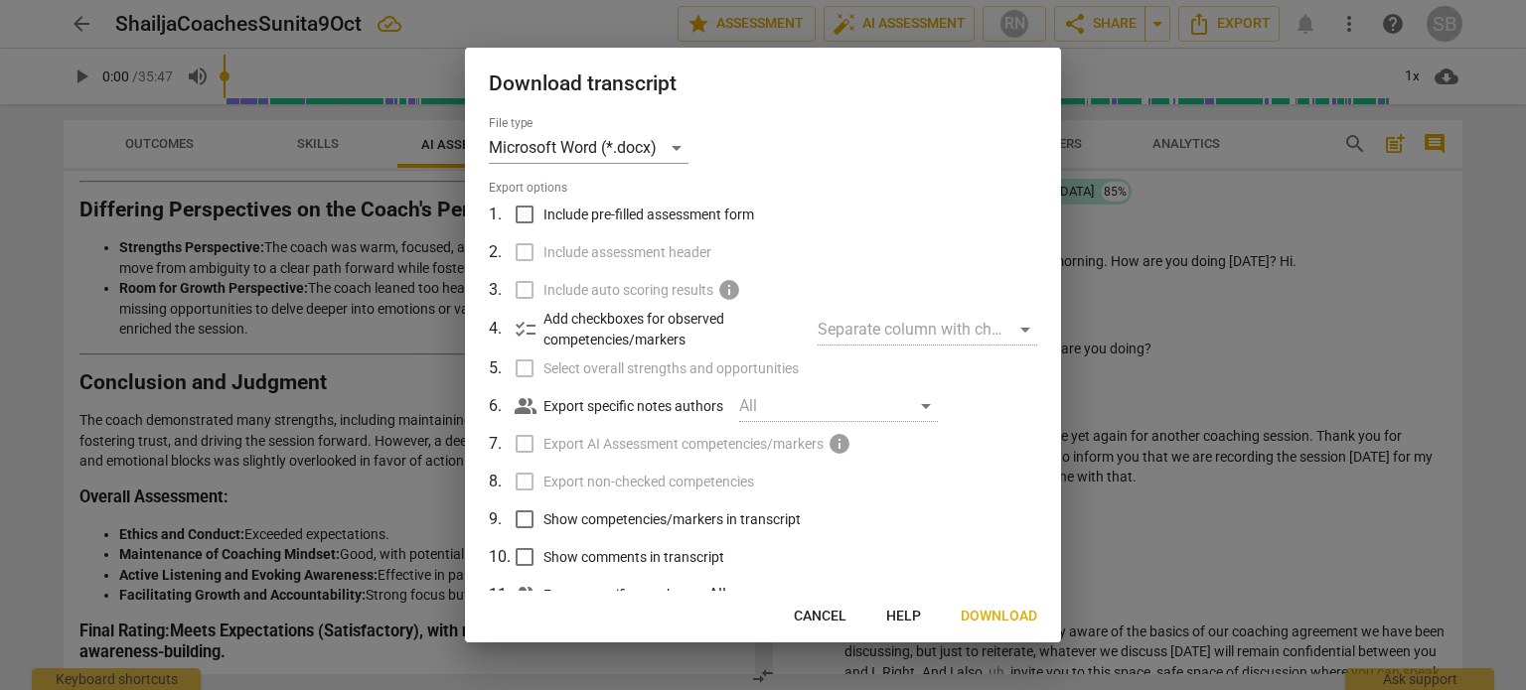
scroll to position [63, 0]
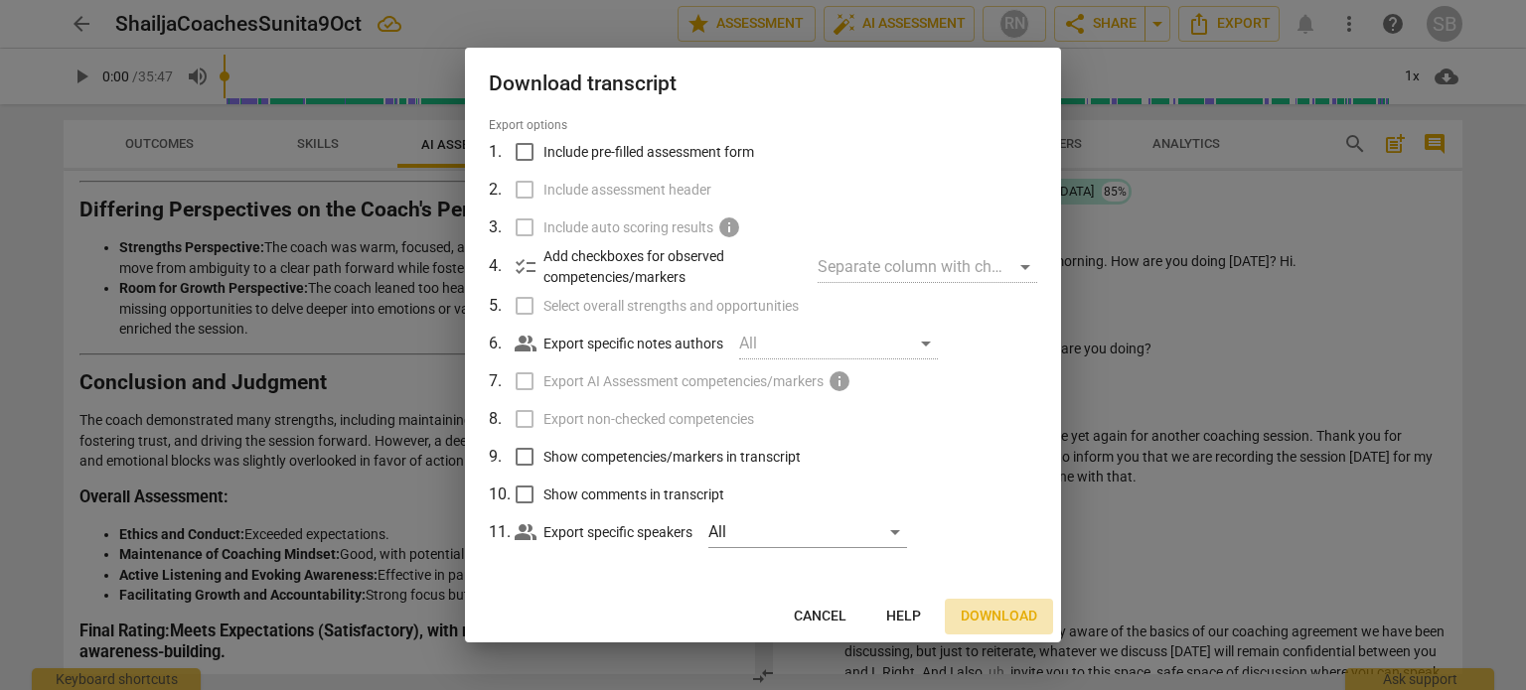
click at [989, 615] on span "Download" at bounding box center [998, 617] width 76 height 20
